Goal: Information Seeking & Learning: Learn about a topic

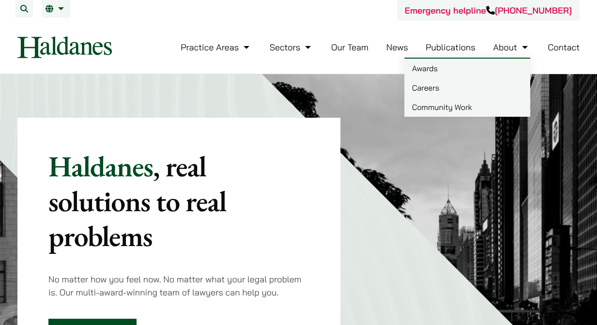
click at [426, 85] on link "Careers" at bounding box center [467, 87] width 126 height 19
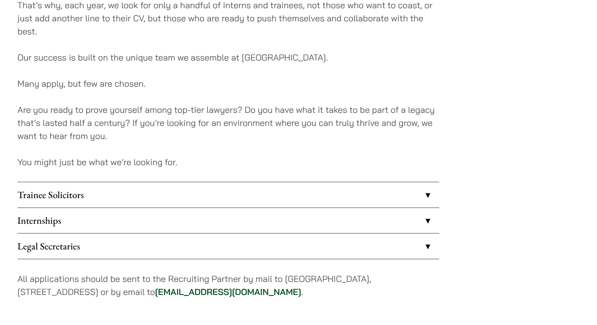
scroll to position [823, 0]
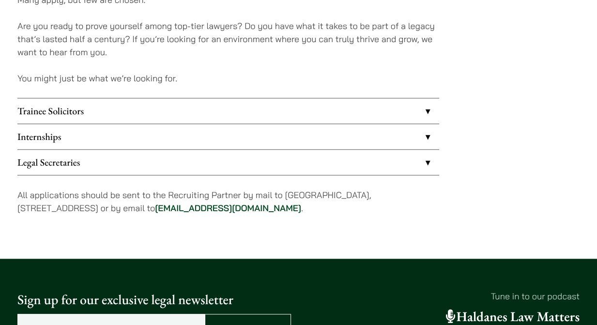
click at [135, 138] on link "Internships" at bounding box center [228, 136] width 422 height 25
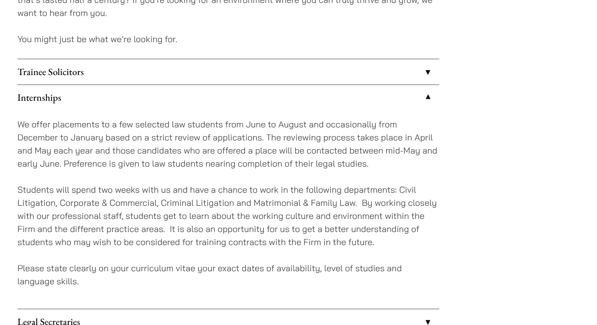
scroll to position [920, 0]
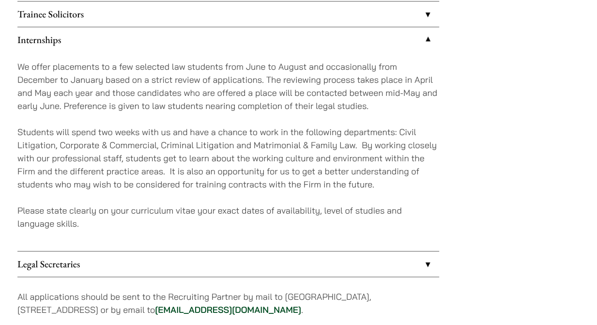
click at [159, 14] on link "Trainee Solicitors" at bounding box center [228, 13] width 422 height 25
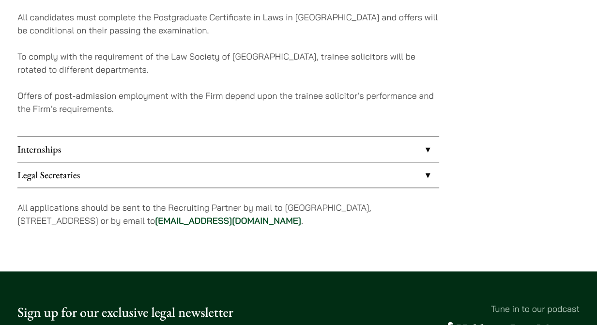
scroll to position [1065, 0]
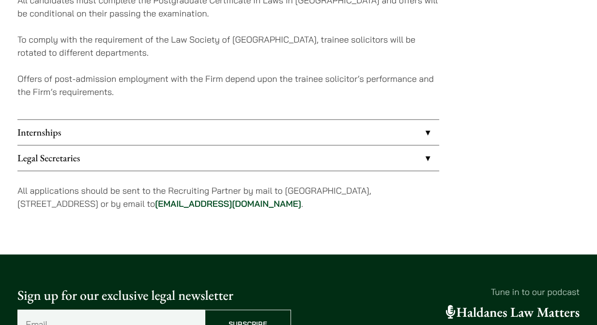
click at [226, 164] on link "Legal Secretaries" at bounding box center [228, 157] width 422 height 25
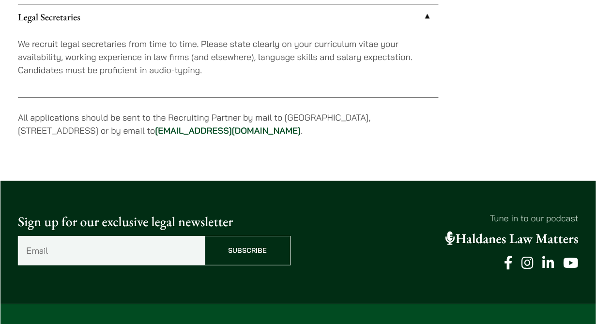
scroll to position [967, 0]
